Goal: Transaction & Acquisition: Obtain resource

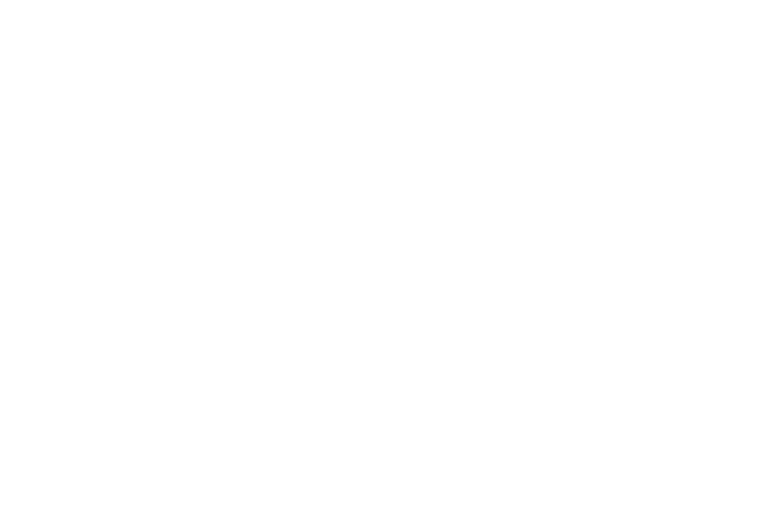
scroll to position [1517, 0]
click at [286, 286] on span "Urlaub auf Maß" at bounding box center [293, 292] width 68 height 14
click at [148, 323] on link "Hotel finden" at bounding box center [102, 338] width 138 height 33
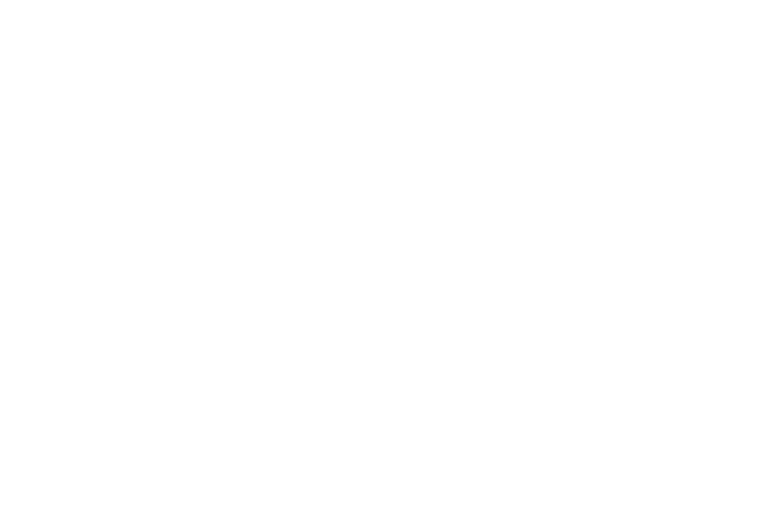
scroll to position [1802, 0]
click at [442, 172] on div at bounding box center [560, 123] width 340 height 191
click at [469, 241] on h4 "****ˢ Garberhof Dolomit Family" at bounding box center [560, 252] width 306 height 22
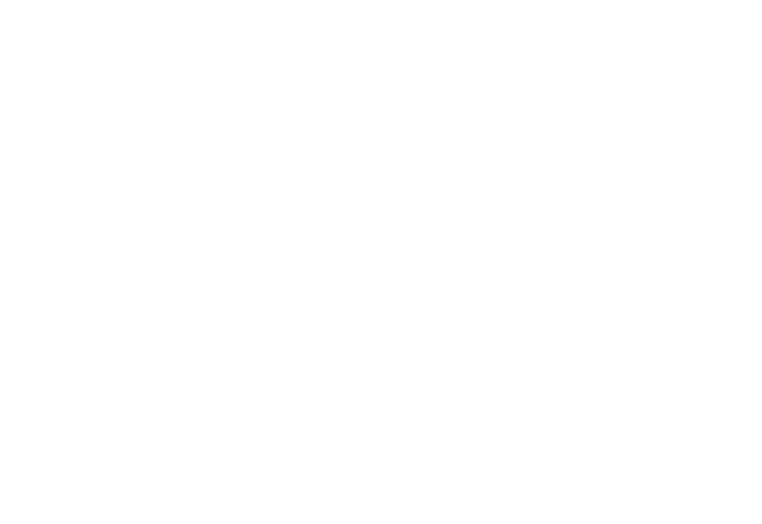
click at [432, 156] on div at bounding box center [560, 126] width 340 height 191
click at [197, 201] on div "Babys, Kinder und Teenies" at bounding box center [143, 156] width 220 height 165
click at [179, 200] on div "Babys, Kinder und Teenies" at bounding box center [143, 156] width 220 height 165
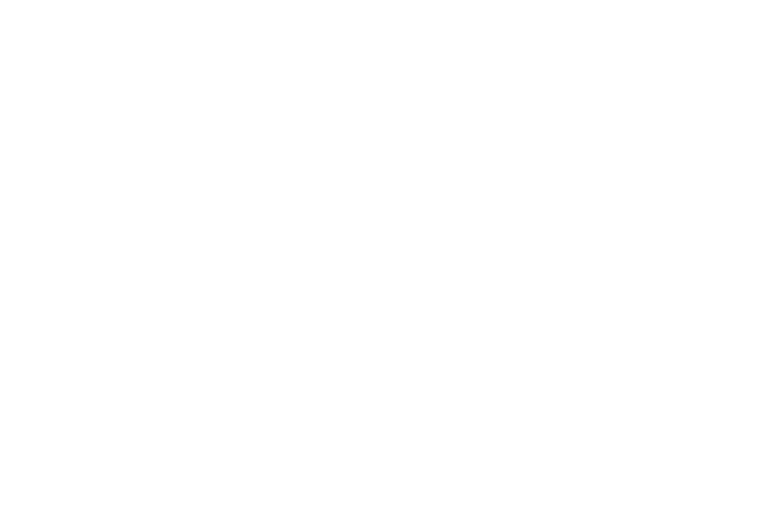
scroll to position [3705, 0]
click at [453, 347] on link "jetzt anfragen" at bounding box center [472, 330] width 138 height 33
click at [731, 270] on icon at bounding box center [730, 251] width 46 height 38
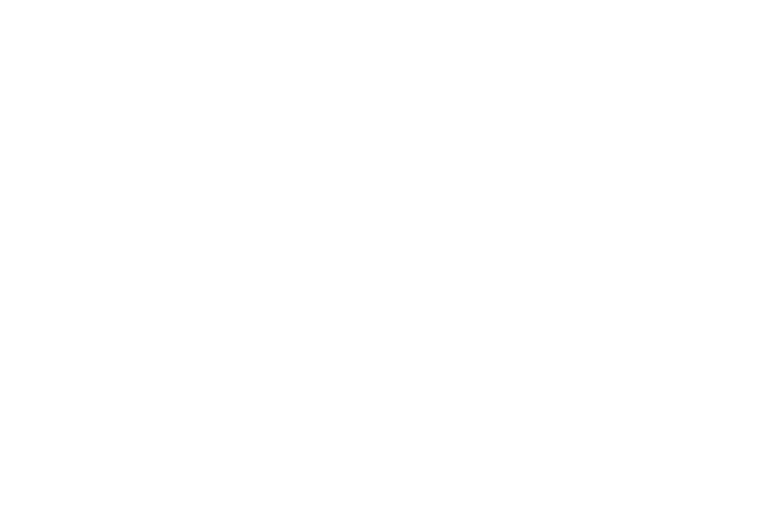
scroll to position [1344, 0]
click at [155, 193] on span "[DOMAIN_NAME]" at bounding box center [106, 186] width 97 height 13
